Goal: Information Seeking & Learning: Check status

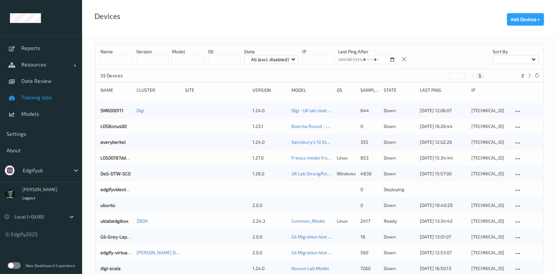
click at [49, 97] on span "Training Jobs" at bounding box center [48, 97] width 54 height 7
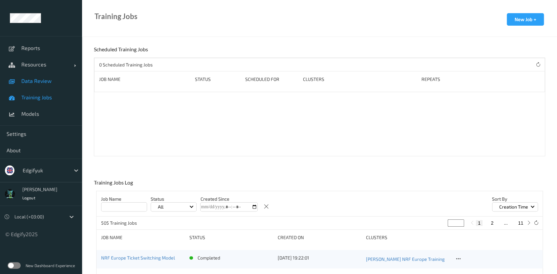
click at [50, 87] on link "Data Review" at bounding box center [41, 81] width 82 height 16
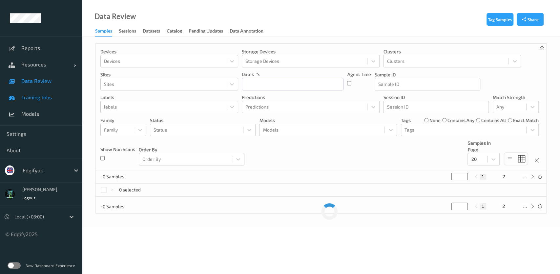
click at [45, 101] on link "Training Jobs" at bounding box center [41, 97] width 82 height 16
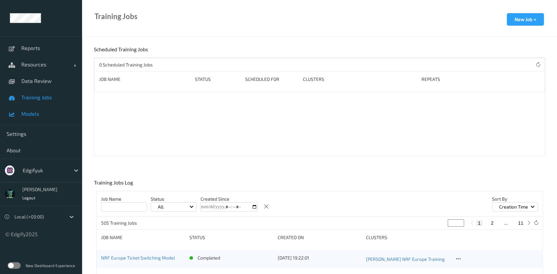
click at [42, 112] on span "Models" at bounding box center [48, 113] width 54 height 7
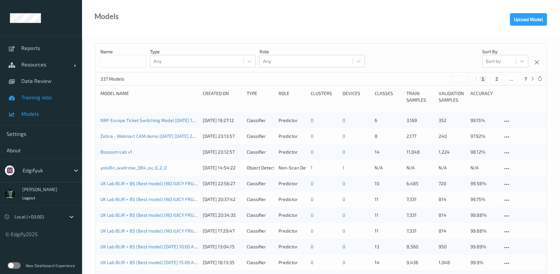
click at [43, 99] on span "Training Jobs" at bounding box center [48, 97] width 54 height 7
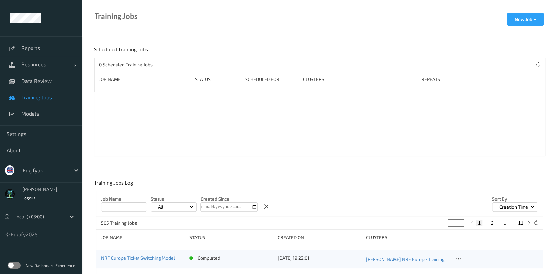
click at [44, 90] on link "Training Jobs" at bounding box center [41, 97] width 82 height 16
drag, startPoint x: 47, startPoint y: 86, endPoint x: 45, endPoint y: 91, distance: 5.7
click at [47, 86] on link "Data Review" at bounding box center [41, 81] width 82 height 16
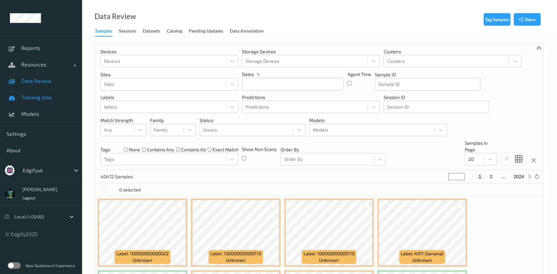
click at [40, 99] on span "Training Jobs" at bounding box center [48, 97] width 54 height 7
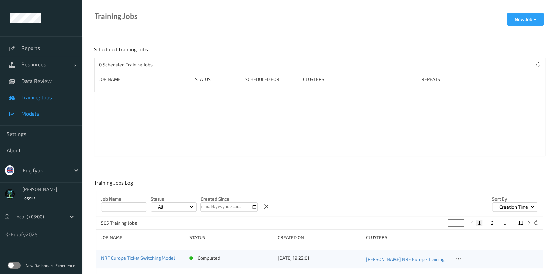
click at [36, 110] on link "Models" at bounding box center [41, 113] width 82 height 16
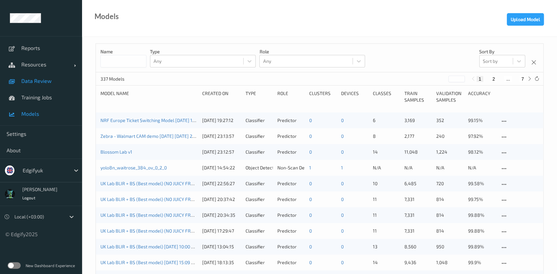
drag, startPoint x: 47, startPoint y: 100, endPoint x: 41, endPoint y: 83, distance: 18.7
click at [47, 100] on link "Training Jobs" at bounding box center [41, 97] width 82 height 16
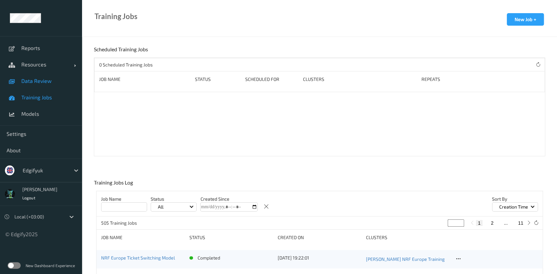
click at [39, 84] on link "Data Review" at bounding box center [41, 81] width 82 height 16
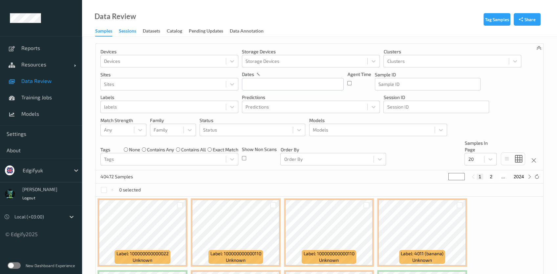
click at [127, 34] on div "Sessions" at bounding box center [127, 32] width 17 height 8
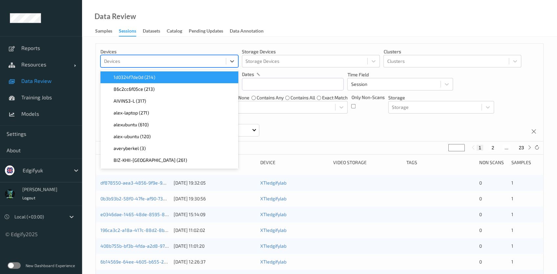
click at [135, 63] on div at bounding box center [163, 61] width 119 height 8
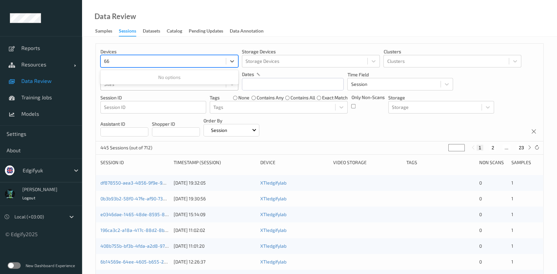
type input "6"
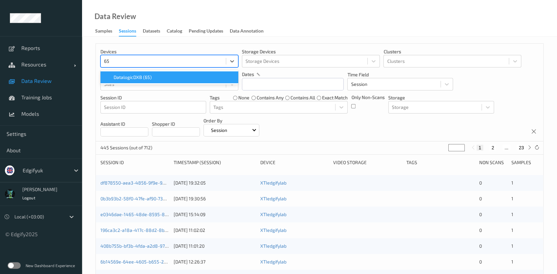
type input "65"
click at [44, 168] on div at bounding box center [45, 170] width 44 height 8
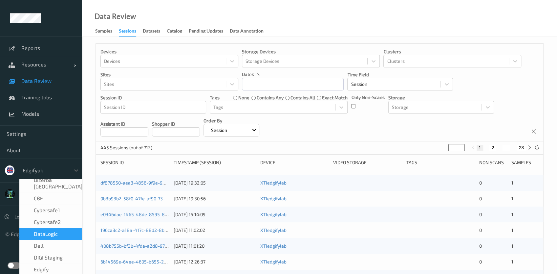
type input "z"
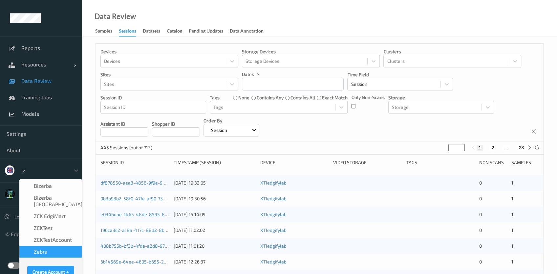
click at [44, 248] on span "Zebra" at bounding box center [41, 251] width 14 height 7
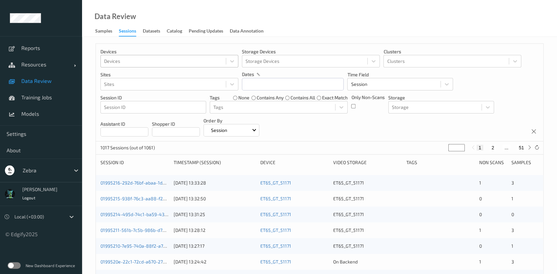
click at [128, 61] on div at bounding box center [163, 61] width 119 height 8
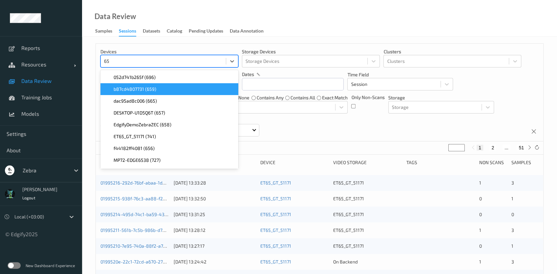
scroll to position [11, 0]
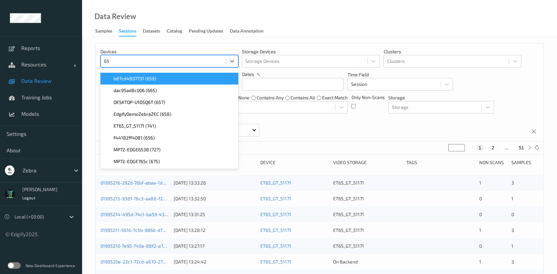
type input "6"
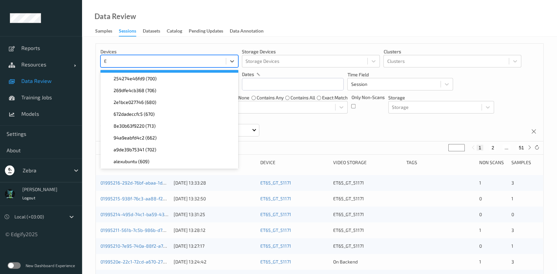
scroll to position [0, 0]
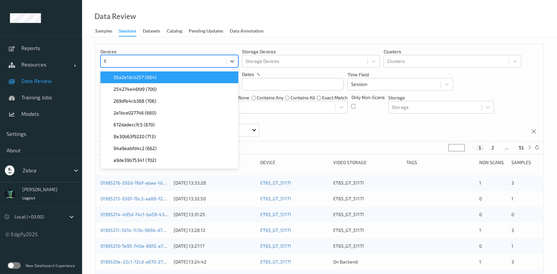
type input "ET"
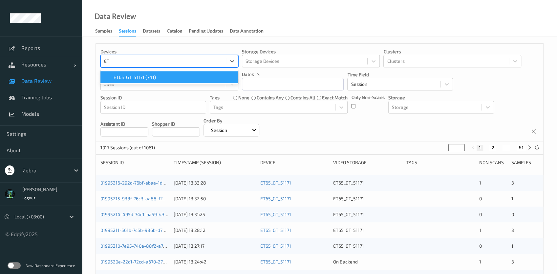
click at [123, 74] on span "ET65_GT_51171 (741)" at bounding box center [135, 77] width 42 height 7
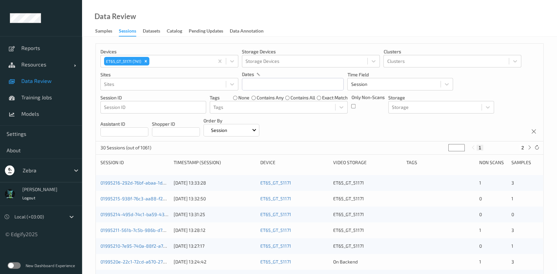
click at [90, 69] on div "Devices ET65_GT_51171 (741) Storage Devices Storage Devices Clusters Clusters S…" at bounding box center [319, 277] width 475 height 480
click at [14, 265] on label at bounding box center [14, 265] width 13 height 7
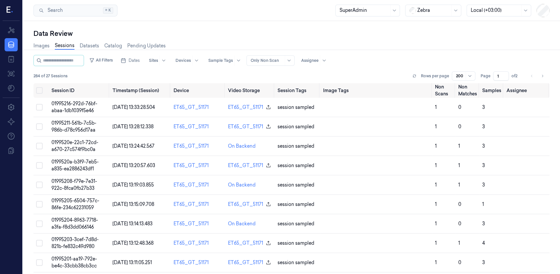
click at [273, 61] on div at bounding box center [267, 60] width 33 height 6
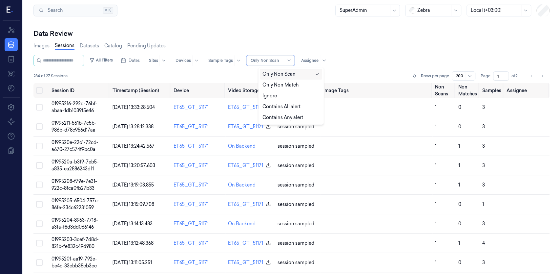
click at [307, 62] on div "Dates Sites Devices Sample Tags Alert Type 5 results available. Use Up and Down…" at bounding box center [223, 60] width 211 height 11
click at [278, 61] on div at bounding box center [267, 60] width 33 height 6
click at [268, 96] on div "Ignore" at bounding box center [270, 95] width 14 height 7
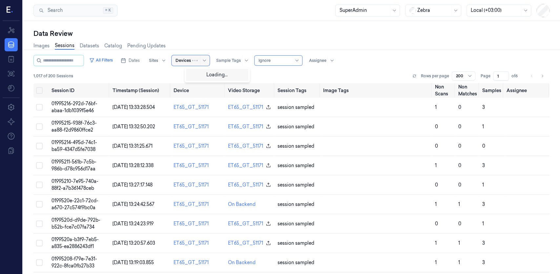
click at [190, 61] on div at bounding box center [183, 60] width 15 height 6
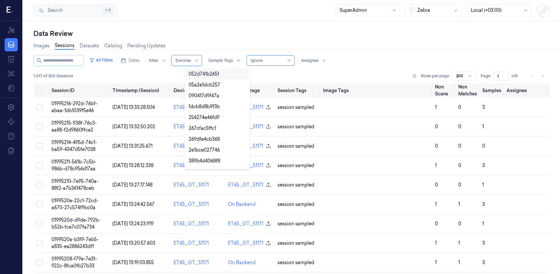
type input "65"
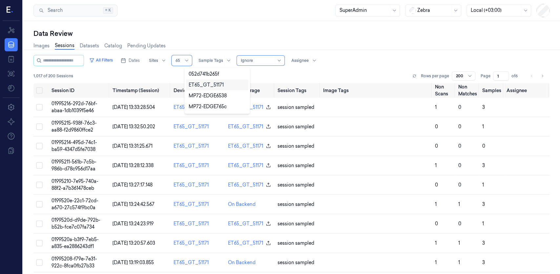
click at [204, 85] on div "ET65_GT_51171" at bounding box center [206, 84] width 35 height 7
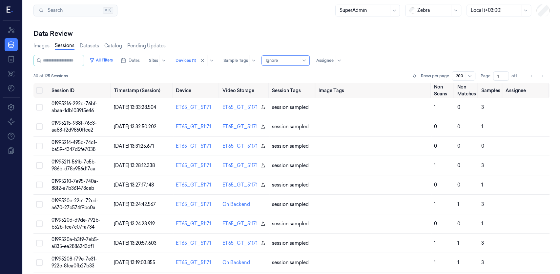
click at [309, 76] on div "30 of 125 Sessions Rows per page 200 Page 1 of 1" at bounding box center [291, 75] width 516 height 9
click at [299, 62] on div at bounding box center [282, 60] width 33 height 6
click at [299, 60] on div at bounding box center [282, 60] width 33 height 6
click at [285, 95] on div "Ignore" at bounding box center [285, 95] width 14 height 7
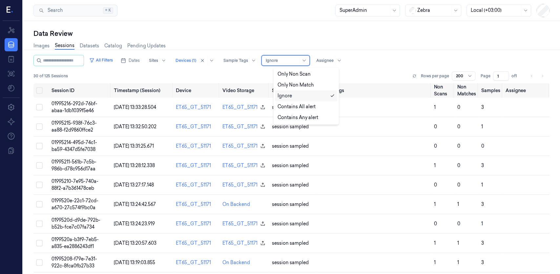
click at [299, 58] on div at bounding box center [282, 60] width 33 height 6
click at [297, 116] on div "Contains Any alert" at bounding box center [298, 117] width 41 height 7
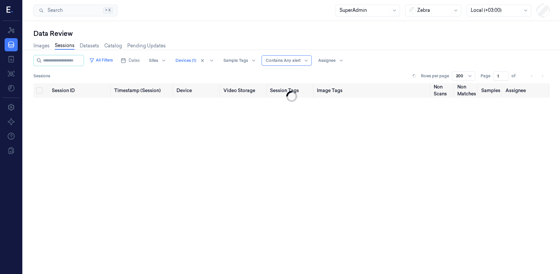
click at [244, 74] on div "Sessions Rows per page 200 Page 1 of" at bounding box center [291, 75] width 516 height 9
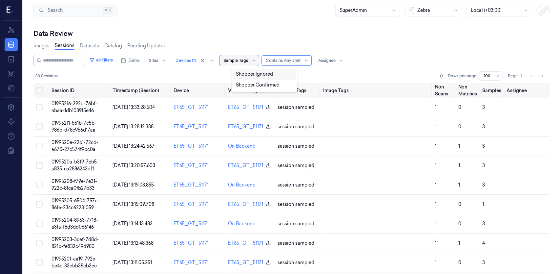
click at [248, 63] on div at bounding box center [236, 60] width 25 height 6
click at [158, 64] on div "Sites" at bounding box center [153, 60] width 9 height 11
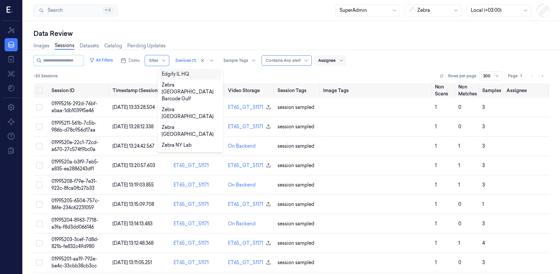
click at [335, 61] on div at bounding box center [326, 60] width 17 height 6
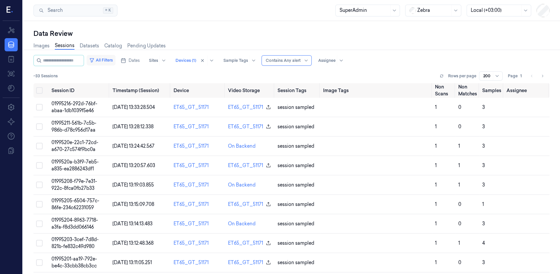
click at [112, 64] on button "All Filters" at bounding box center [101, 60] width 29 height 11
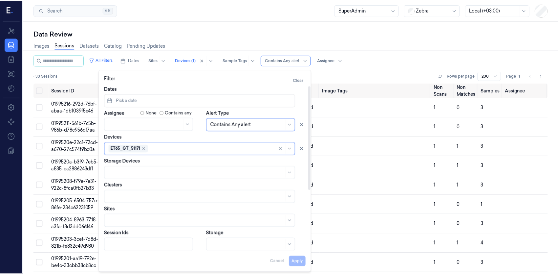
scroll to position [57, 0]
click at [231, 242] on body "Resources Data Jobs Models Settings About Support Documentation Search Search..…" at bounding box center [279, 137] width 558 height 274
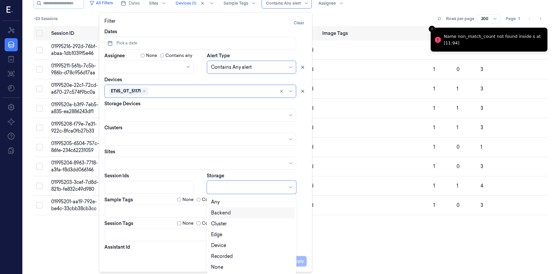
click at [233, 210] on div "Backend" at bounding box center [251, 212] width 81 height 7
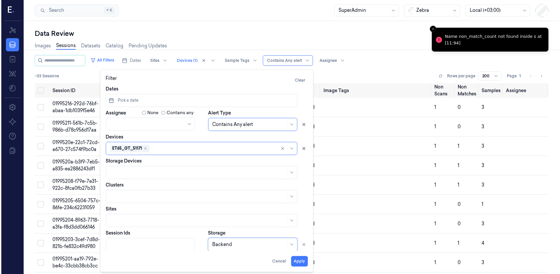
scroll to position [0, 0]
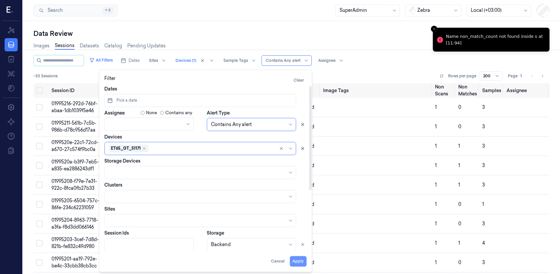
click at [299, 259] on button "Apply" at bounding box center [298, 261] width 17 height 11
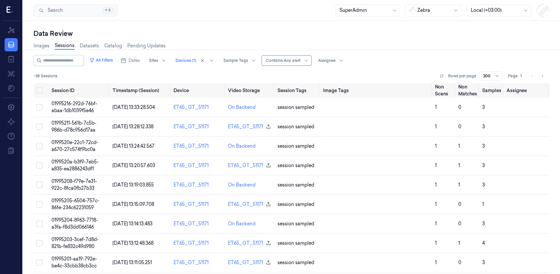
click at [291, 65] on div "Contains Any alert" at bounding box center [283, 60] width 35 height 10
click at [291, 95] on div "Ignore" at bounding box center [285, 95] width 14 height 7
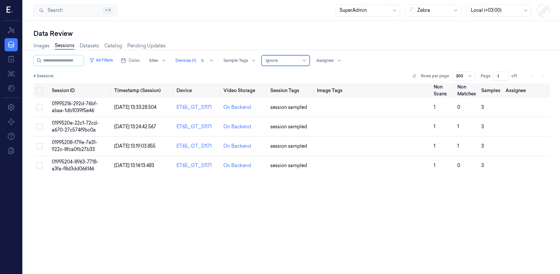
click at [271, 76] on div "4 Sessions Rows per page 200 Page 1 of 1" at bounding box center [291, 75] width 516 height 9
click at [214, 29] on div "Data Review" at bounding box center [291, 33] width 516 height 9
click at [124, 72] on div "All Filters Dates Sites Devices (1) Sample Tags Alert Type Ignore Assignee 4 Se…" at bounding box center [291, 164] width 516 height 219
click at [78, 107] on td "01995216-292d-76bf-abaa-1db1039f5e46" at bounding box center [80, 107] width 62 height 19
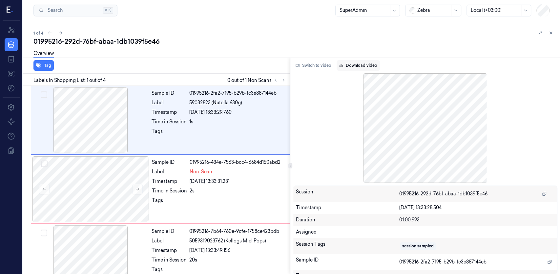
click at [357, 67] on link "Download video" at bounding box center [358, 65] width 43 height 11
drag, startPoint x: 383, startPoint y: 37, endPoint x: 445, endPoint y: 82, distance: 75.7
click at [383, 37] on div "01995216-292d-76bf-abaa-1db1039f5e46" at bounding box center [294, 41] width 522 height 9
click at [61, 33] on icon at bounding box center [60, 33] width 5 height 5
click at [359, 67] on link "Download video" at bounding box center [358, 65] width 43 height 11
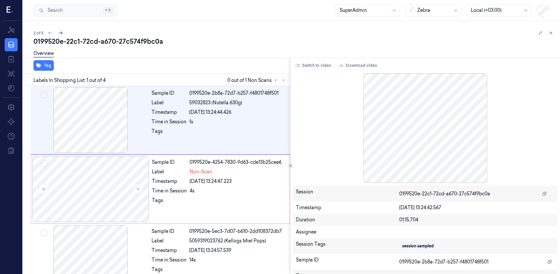
click at [62, 33] on icon at bounding box center [60, 33] width 5 height 5
click at [351, 65] on link "Download video" at bounding box center [358, 65] width 43 height 11
click at [59, 33] on icon at bounding box center [61, 33] width 4 height 3
click at [363, 67] on link "Download video" at bounding box center [358, 65] width 43 height 11
click at [61, 32] on icon at bounding box center [61, 33] width 5 height 5
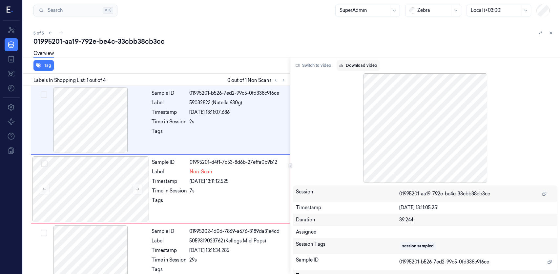
click at [359, 67] on link "Download video" at bounding box center [358, 65] width 43 height 11
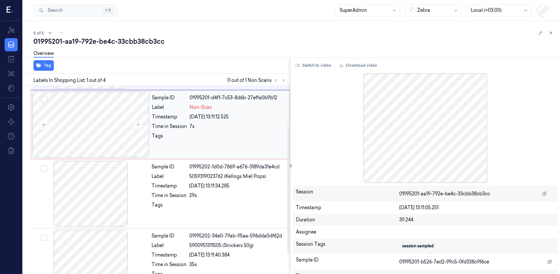
scroll to position [79, 0]
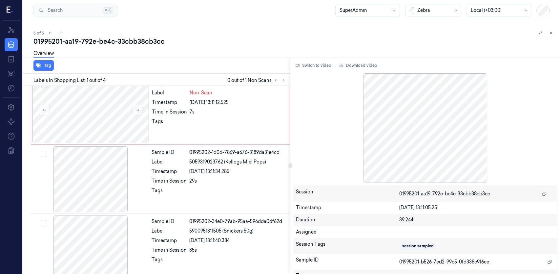
click at [437, 8] on div at bounding box center [434, 10] width 33 height 7
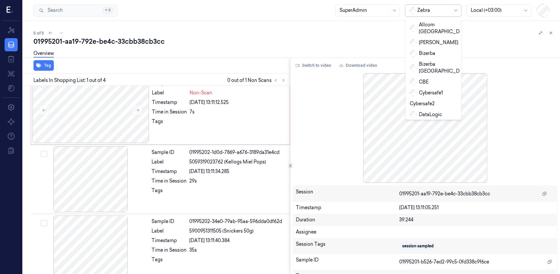
type input "a"
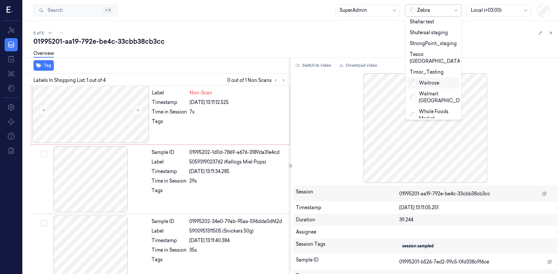
scroll to position [0, 0]
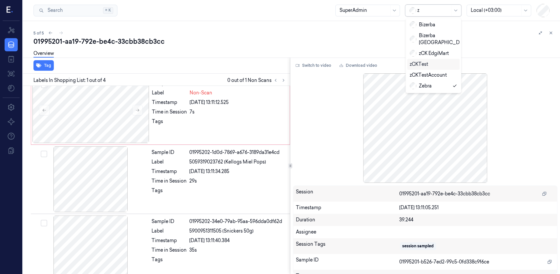
type input "z"
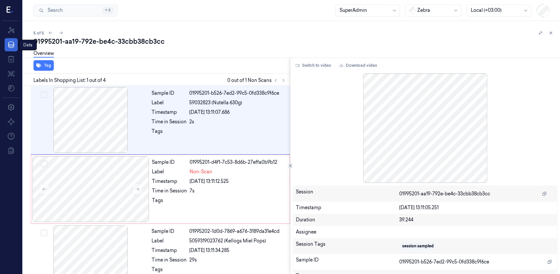
click at [12, 43] on icon at bounding box center [11, 45] width 8 height 8
click at [14, 28] on icon at bounding box center [11, 30] width 8 height 8
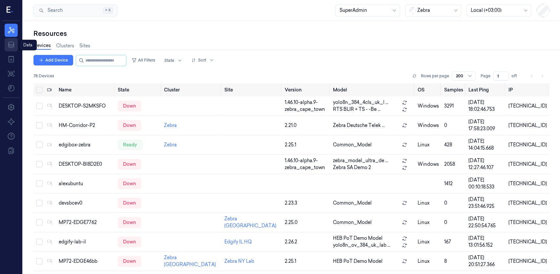
click at [15, 41] on icon at bounding box center [11, 45] width 8 height 8
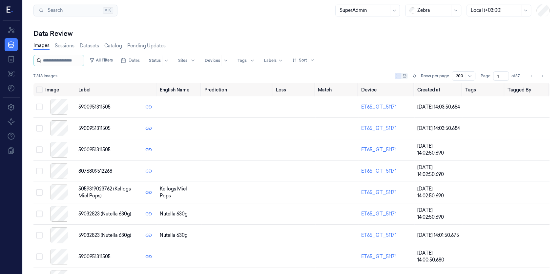
click at [57, 58] on input "string" at bounding box center [62, 60] width 39 height 11
click at [62, 62] on input "string" at bounding box center [62, 60] width 39 height 11
paste input "**********"
type input "**********"
click at [82, 73] on div "7,318 Images Rows per page 200 Page 1 of 37" at bounding box center [291, 75] width 516 height 9
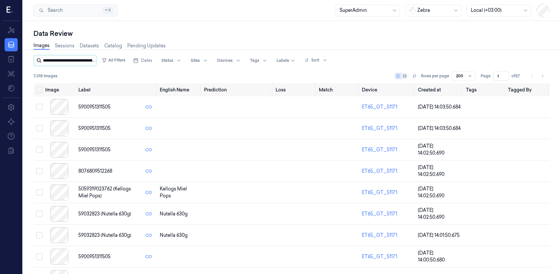
click at [78, 62] on input "string" at bounding box center [69, 60] width 52 height 11
click at [73, 71] on div "7,318 Images Rows per page 200 Page 1 of 37" at bounding box center [291, 75] width 516 height 9
click at [114, 61] on button "All Filters" at bounding box center [113, 60] width 29 height 11
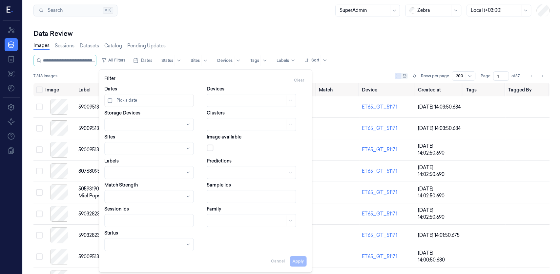
click at [76, 72] on div "7,318 Images Rows per page 200 Page 1 of 37" at bounding box center [291, 75] width 516 height 9
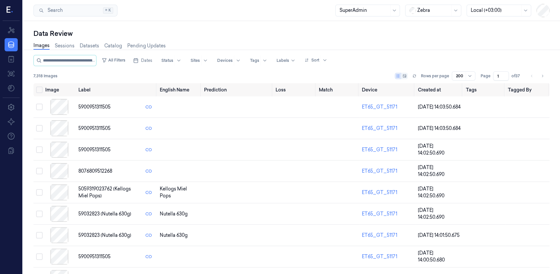
click at [3, 257] on div "Resources Data Jobs Models Settings About Support Documentation" at bounding box center [11, 147] width 22 height 252
click at [6, 255] on div "Resources Data Jobs Models Settings About Support Documentation" at bounding box center [11, 147] width 22 height 252
